Goal: Navigation & Orientation: Find specific page/section

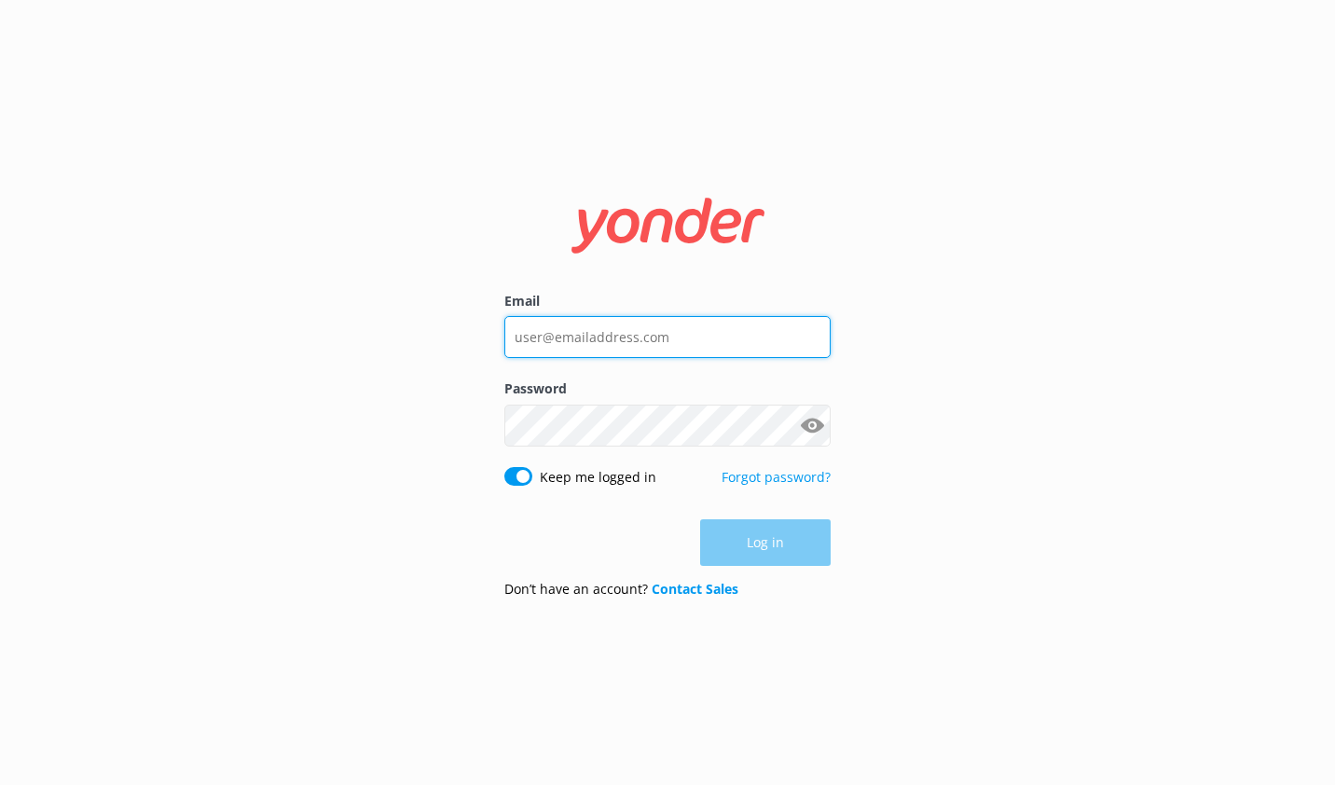
type input "[EMAIL_ADDRESS][DOMAIN_NAME]"
click at [772, 528] on div "Log in" at bounding box center [667, 542] width 326 height 47
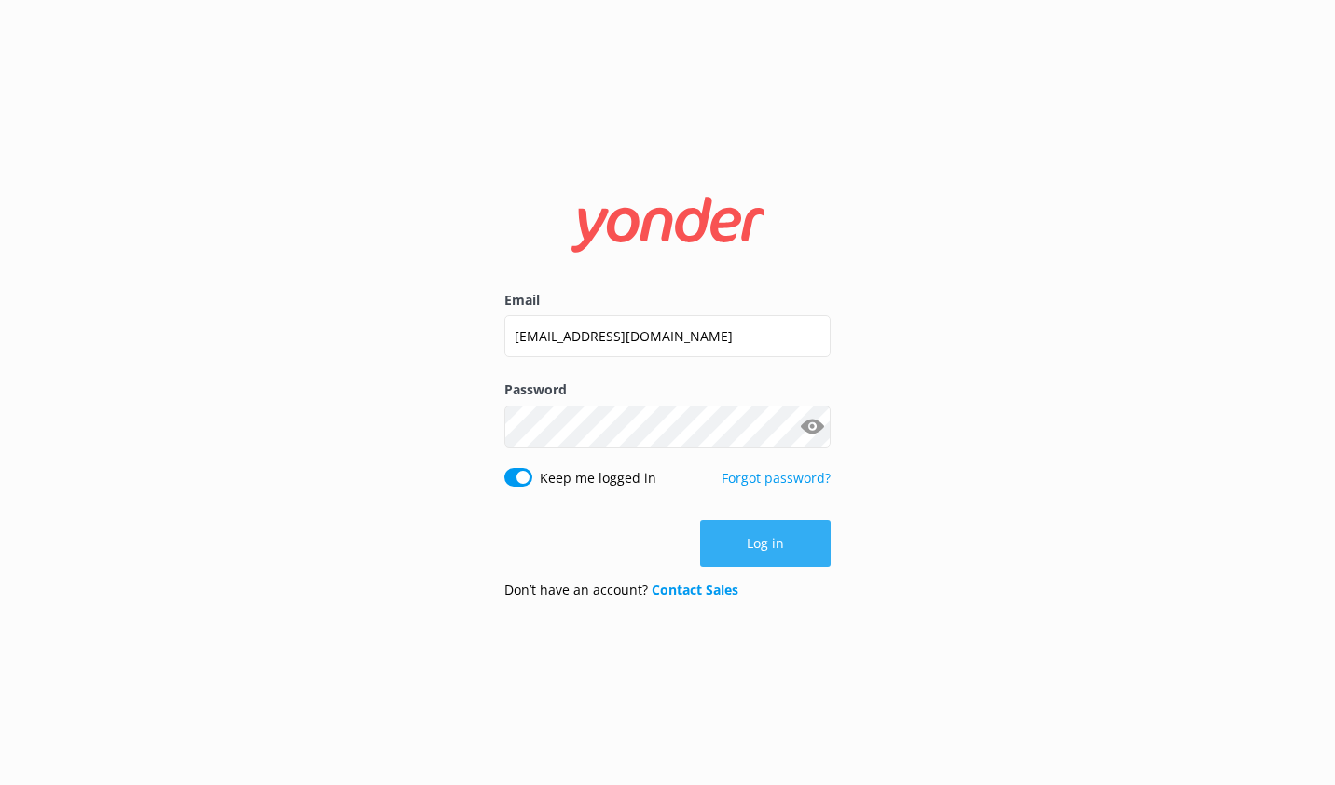
click at [770, 541] on button "Log in" at bounding box center [765, 543] width 130 height 47
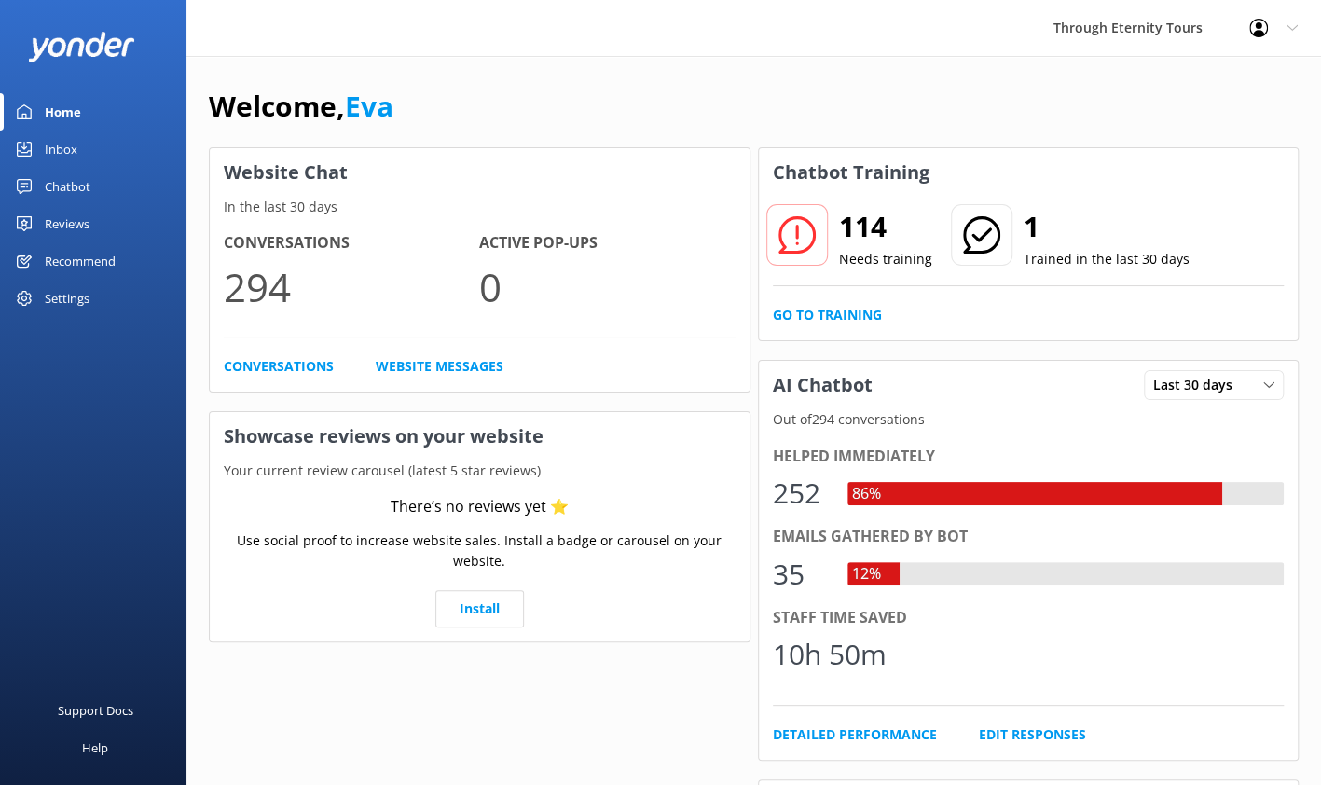
click at [59, 139] on div "Inbox" at bounding box center [61, 148] width 33 height 37
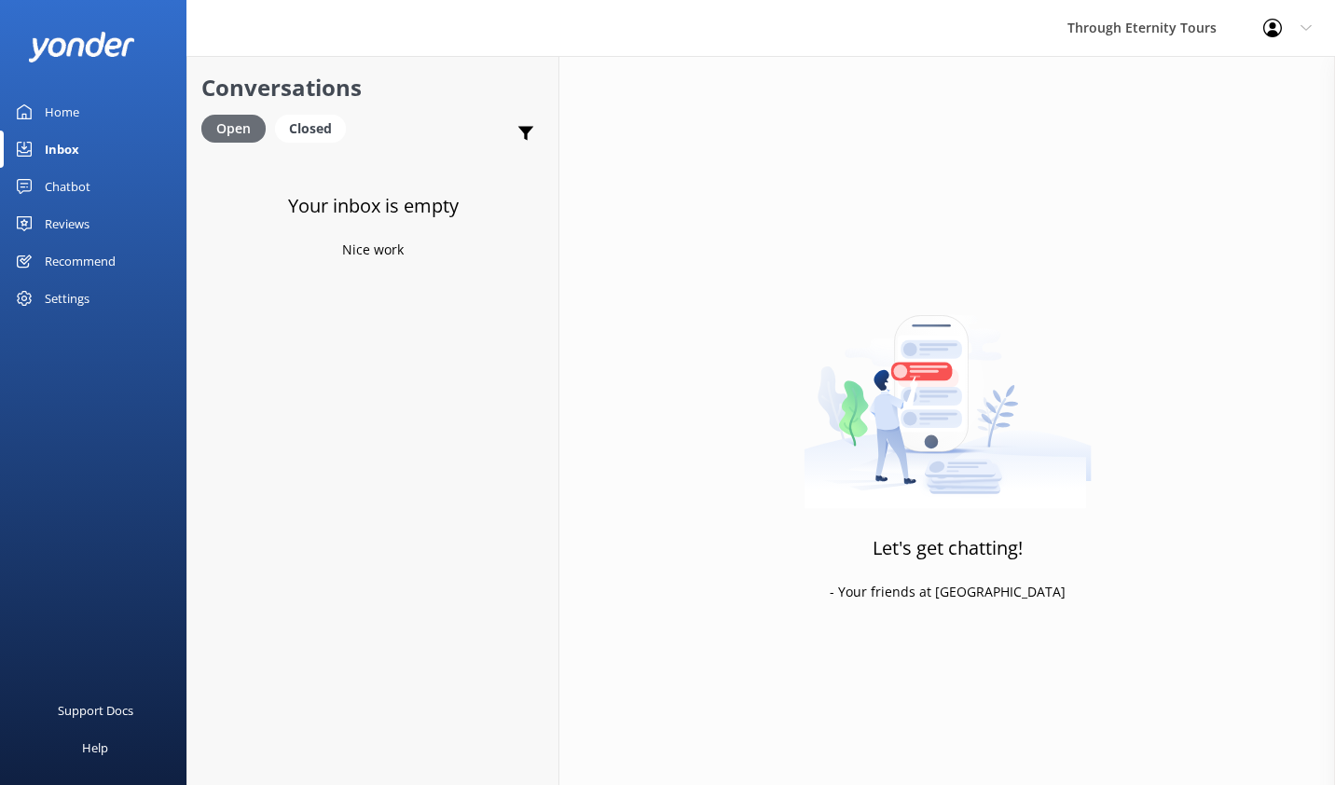
click at [239, 127] on div "Open" at bounding box center [233, 129] width 64 height 28
click at [103, 186] on link "Chatbot" at bounding box center [93, 186] width 186 height 37
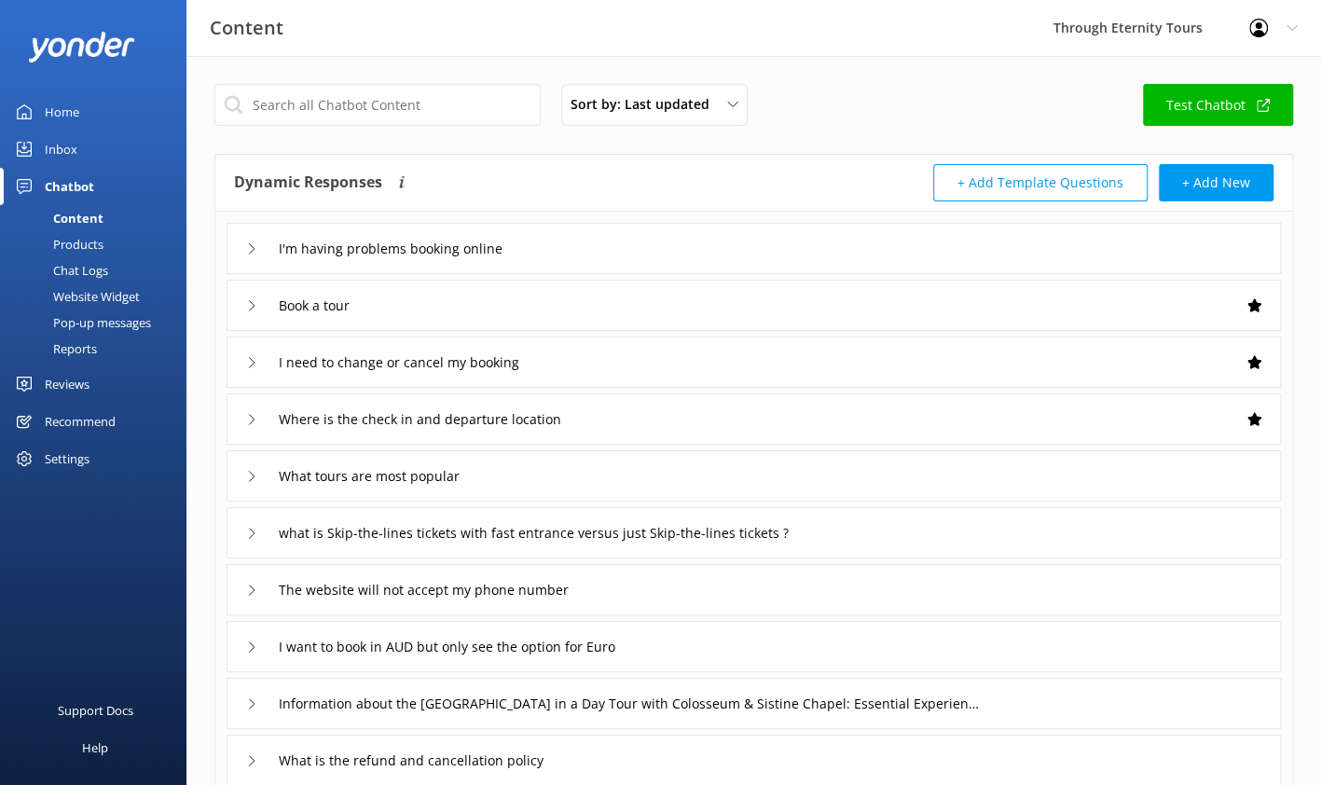
click at [48, 107] on div "Home" at bounding box center [62, 111] width 34 height 37
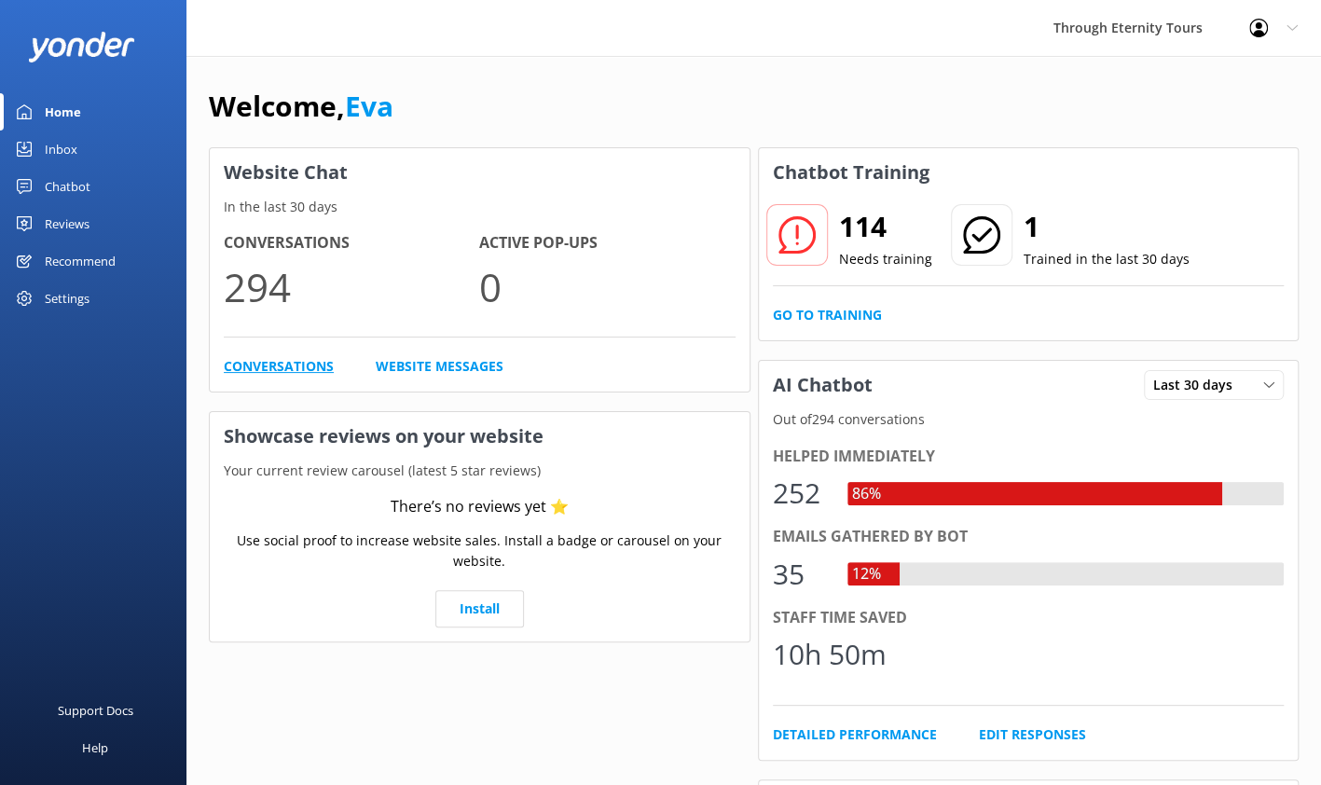
click at [286, 371] on link "Conversations" at bounding box center [279, 366] width 110 height 21
